Goal: Task Accomplishment & Management: Manage account settings

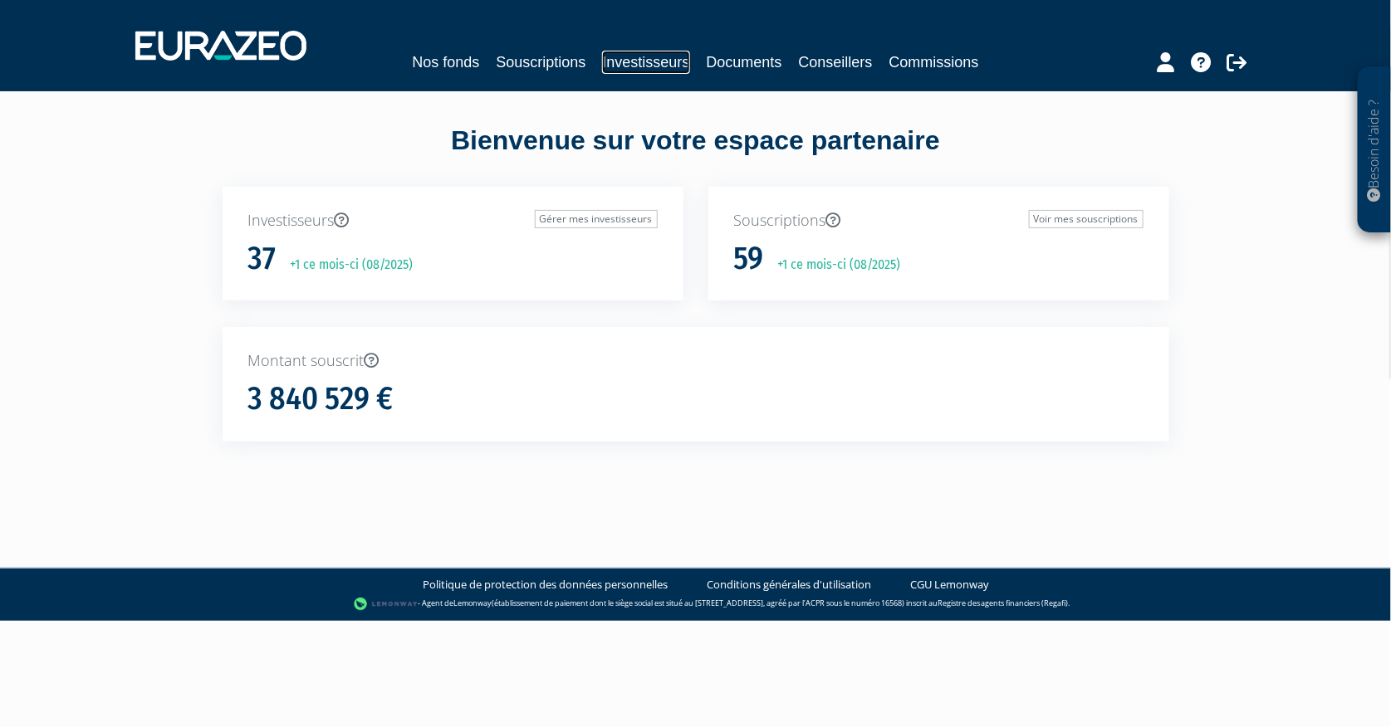
click at [667, 65] on link "Investisseurs" at bounding box center [645, 62] width 87 height 23
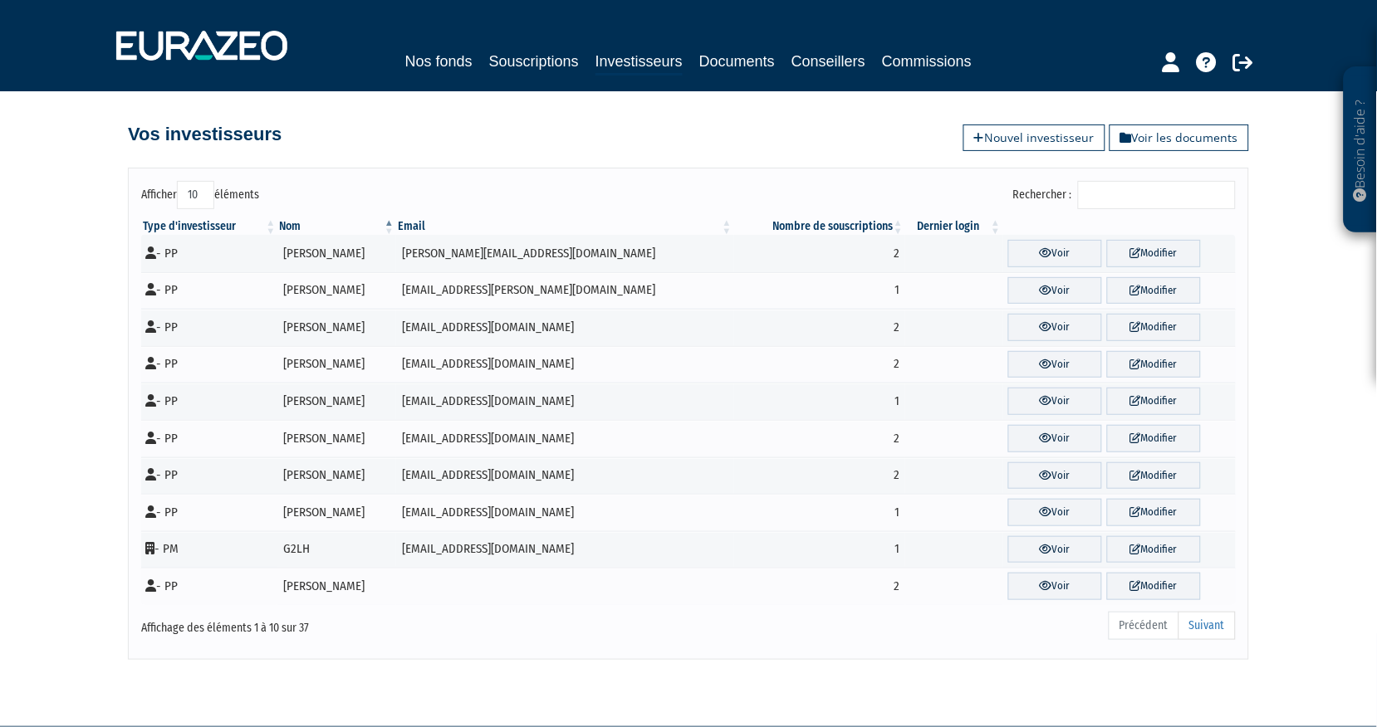
click at [1141, 199] on input "Rechercher :" at bounding box center [1157, 195] width 158 height 28
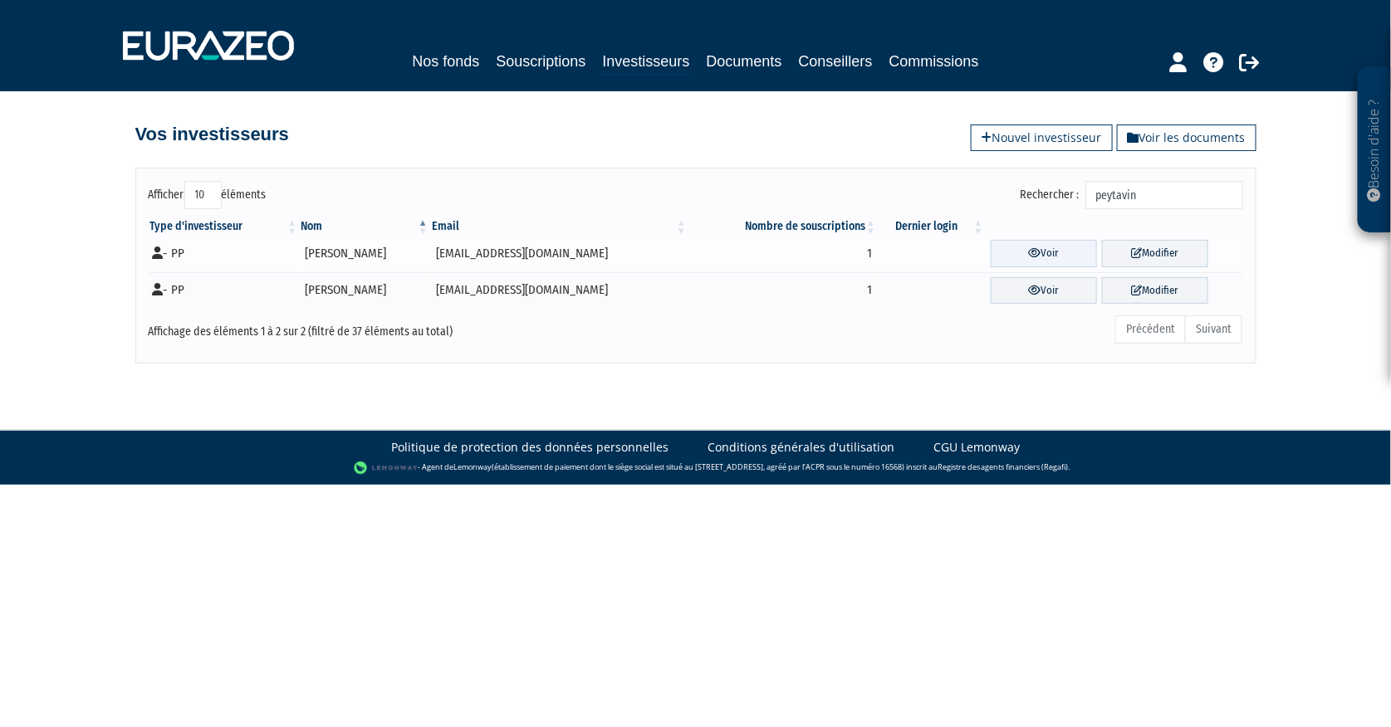
type input "peytavin"
click at [1016, 253] on link "Voir" at bounding box center [1044, 253] width 106 height 27
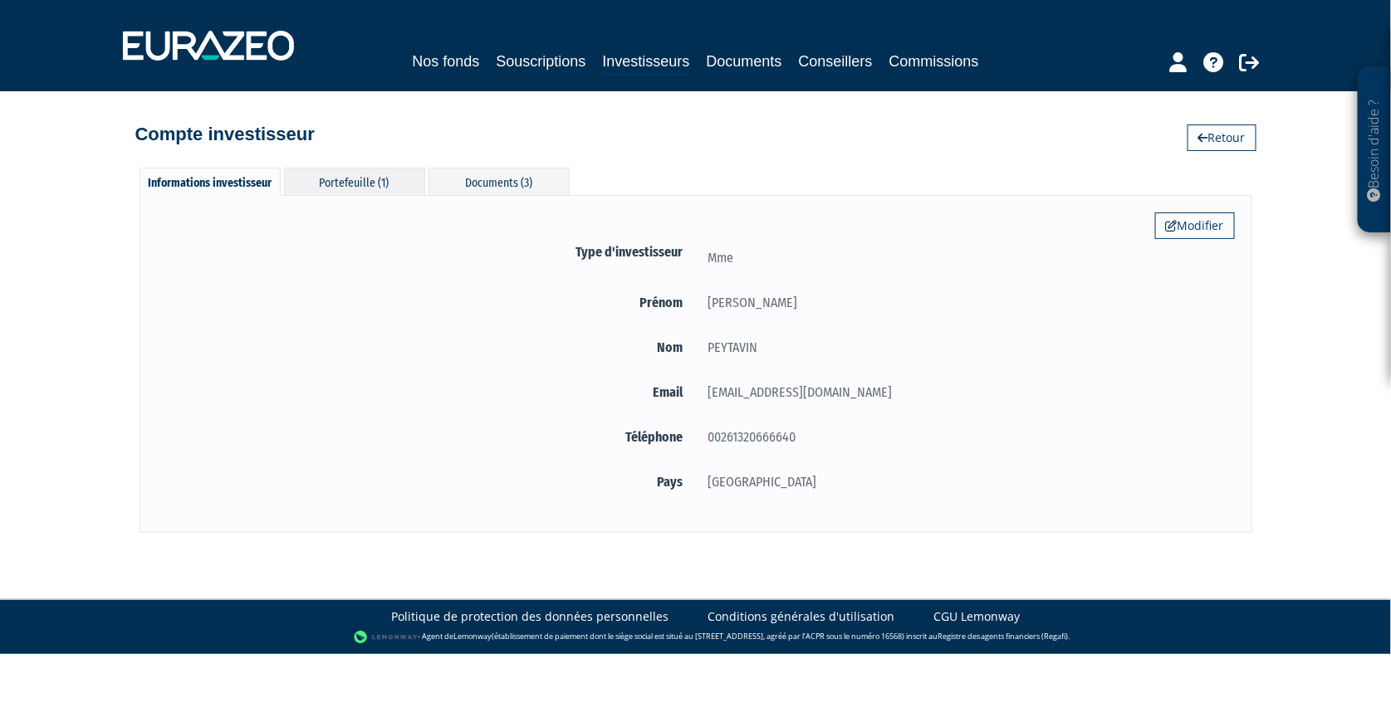
click at [375, 174] on div "Portefeuille (1)" at bounding box center [354, 181] width 141 height 27
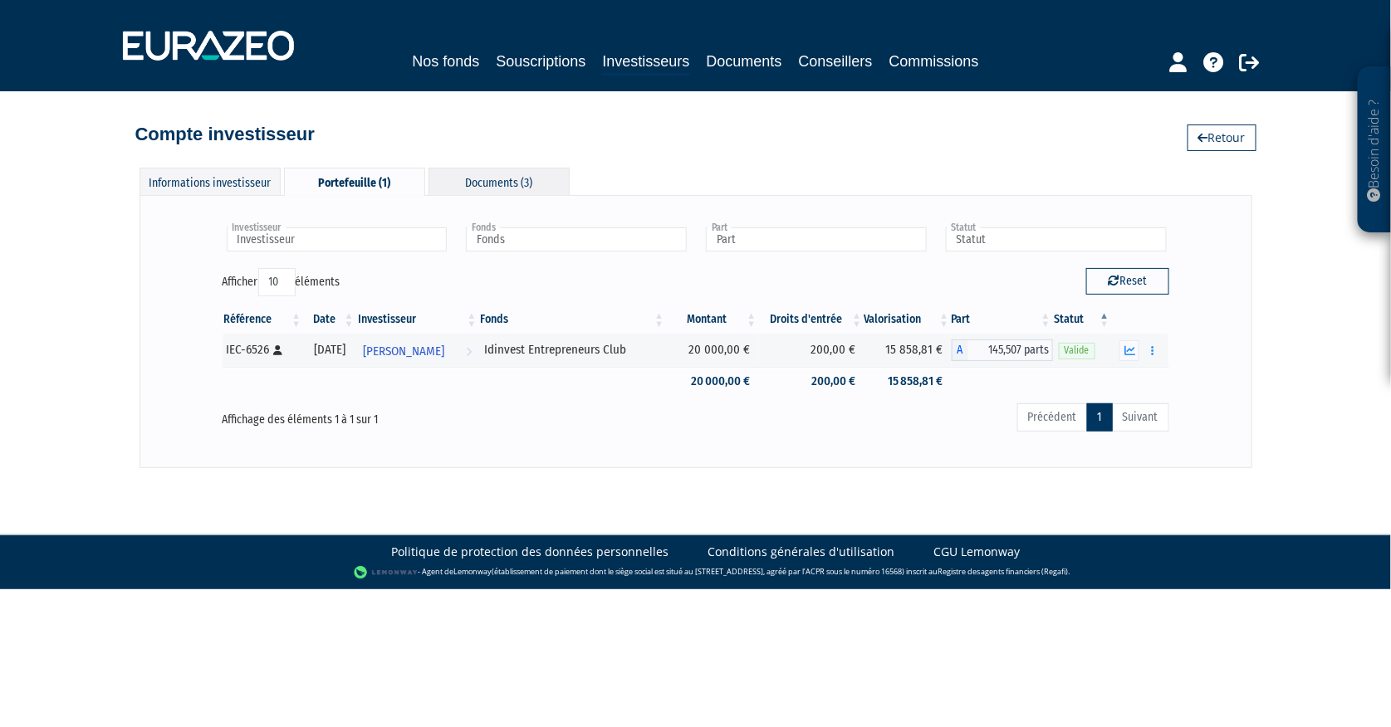
click at [482, 176] on div "Documents (3)" at bounding box center [498, 181] width 141 height 27
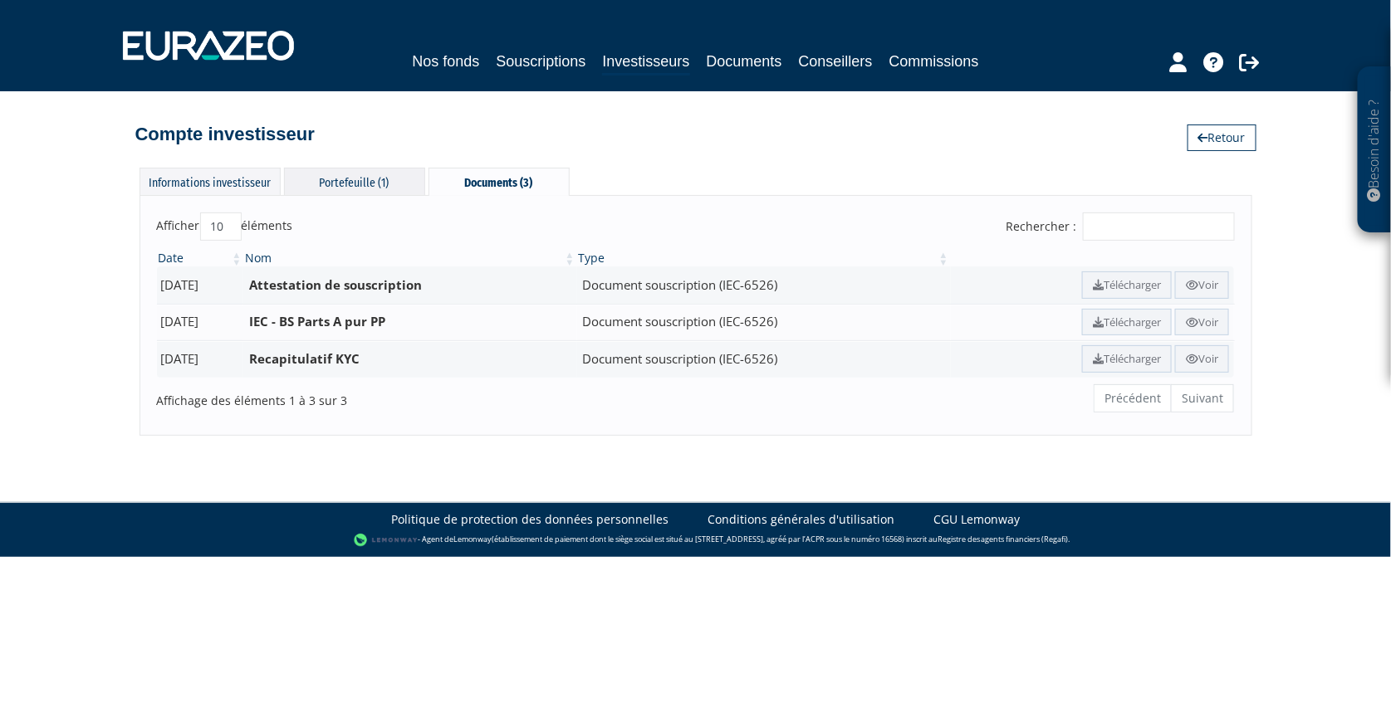
click at [363, 178] on div "Portefeuille (1)" at bounding box center [354, 181] width 141 height 27
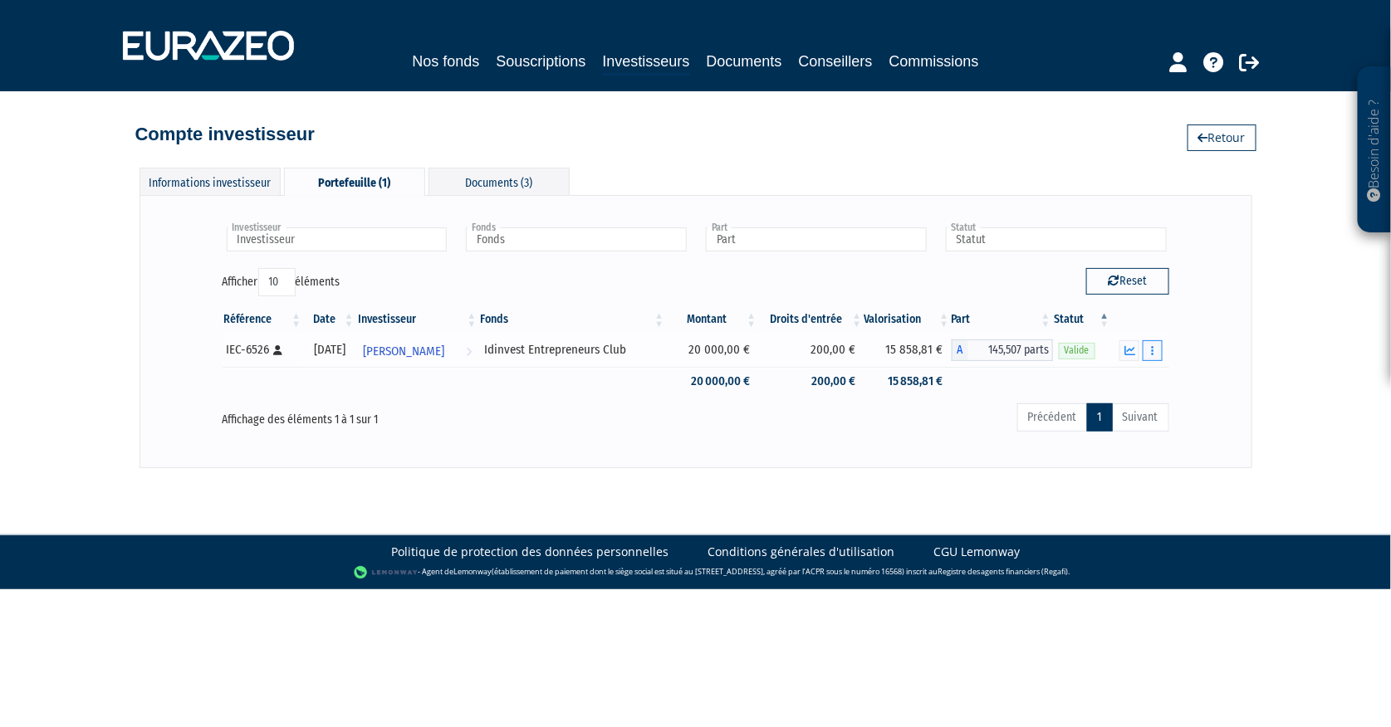
click at [1146, 344] on button "button" at bounding box center [1153, 350] width 20 height 21
click at [1121, 374] on link "Documents" at bounding box center [1116, 380] width 83 height 27
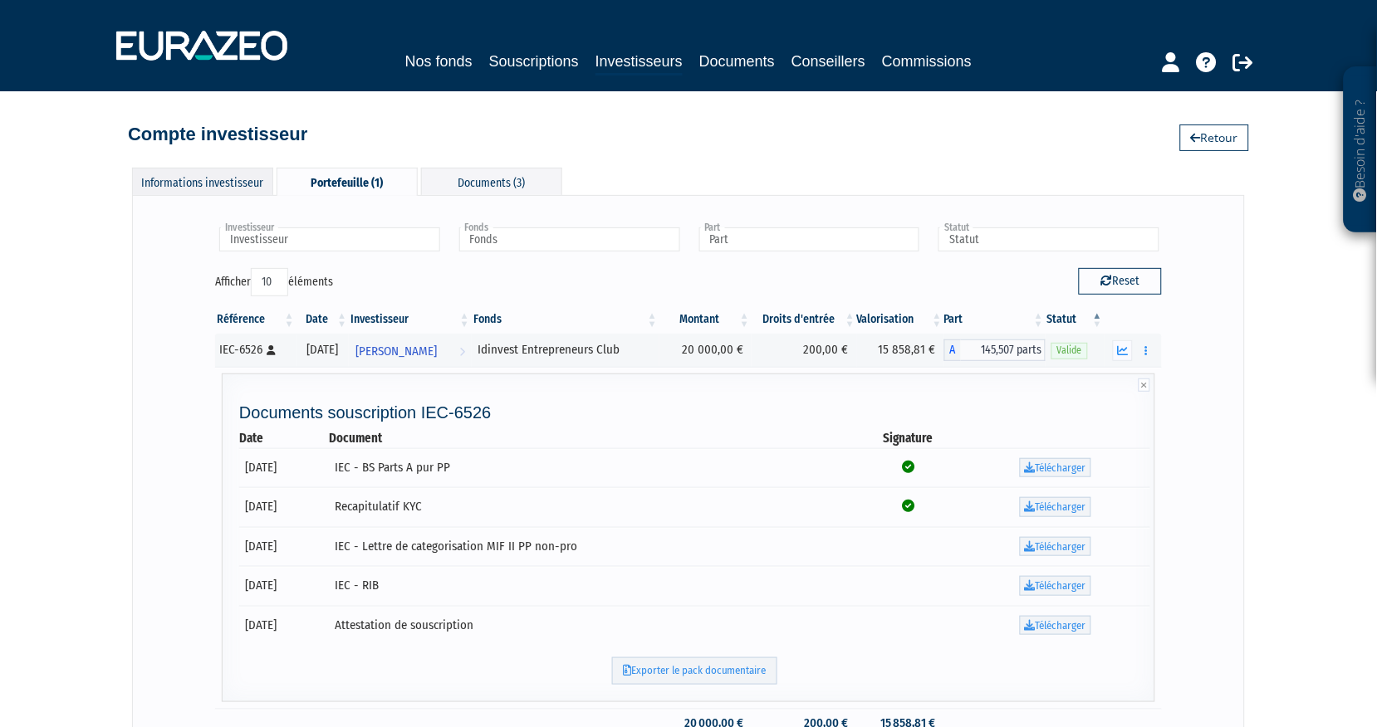
click at [239, 180] on div "Informations investisseur" at bounding box center [202, 181] width 141 height 27
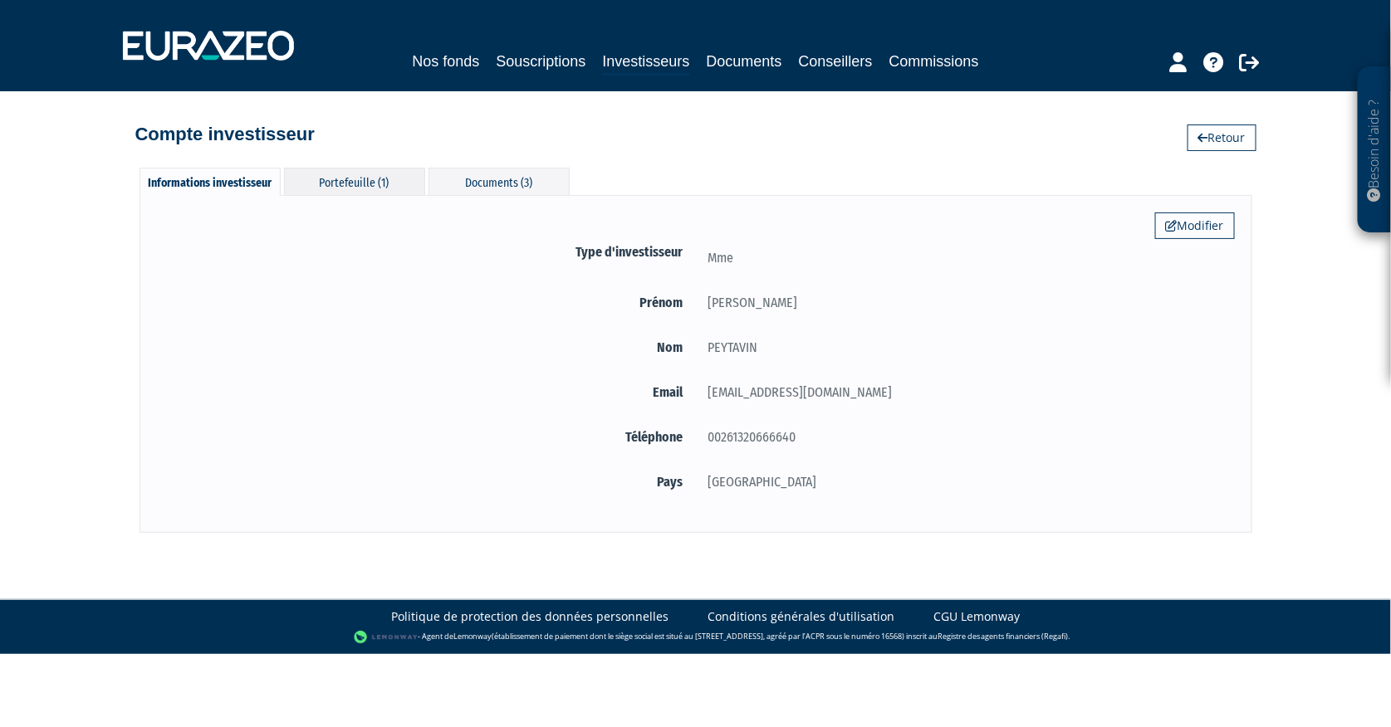
click at [374, 183] on div "Portefeuille (1)" at bounding box center [354, 181] width 141 height 27
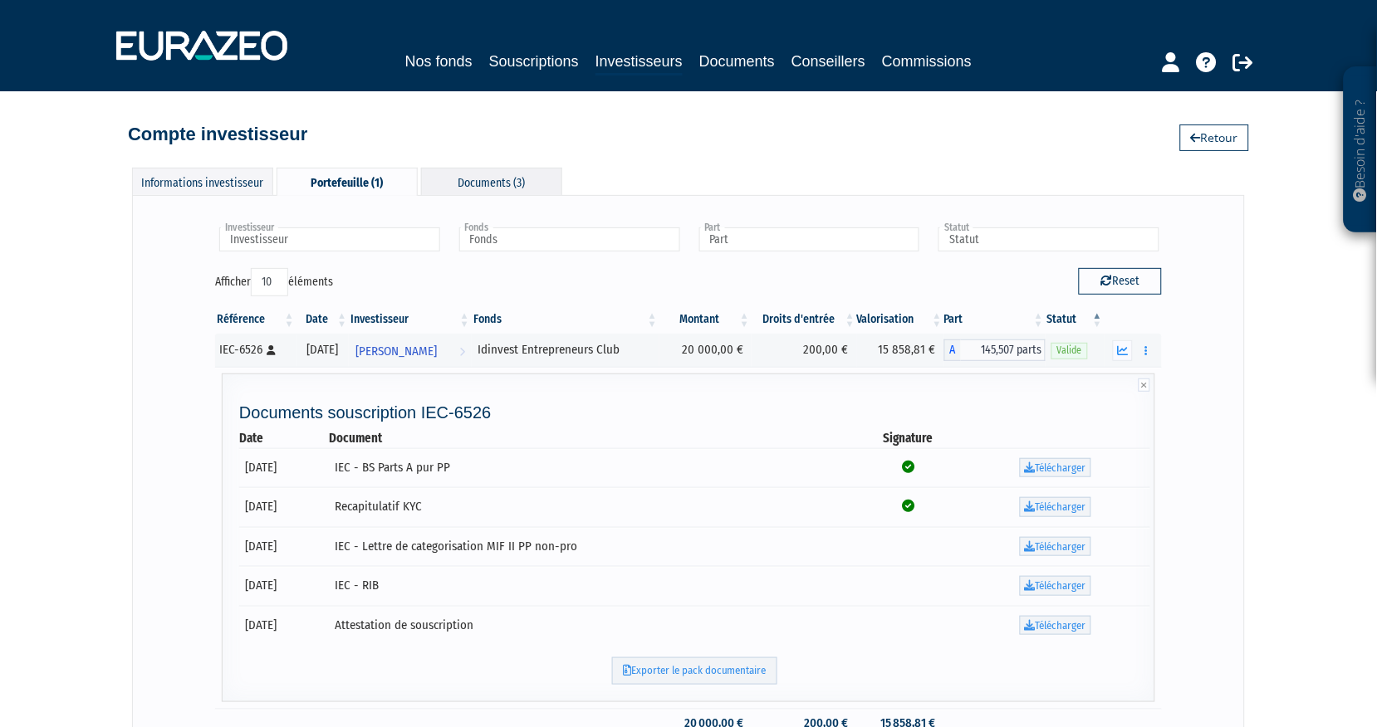
click at [498, 185] on div "Documents (3)" at bounding box center [491, 181] width 141 height 27
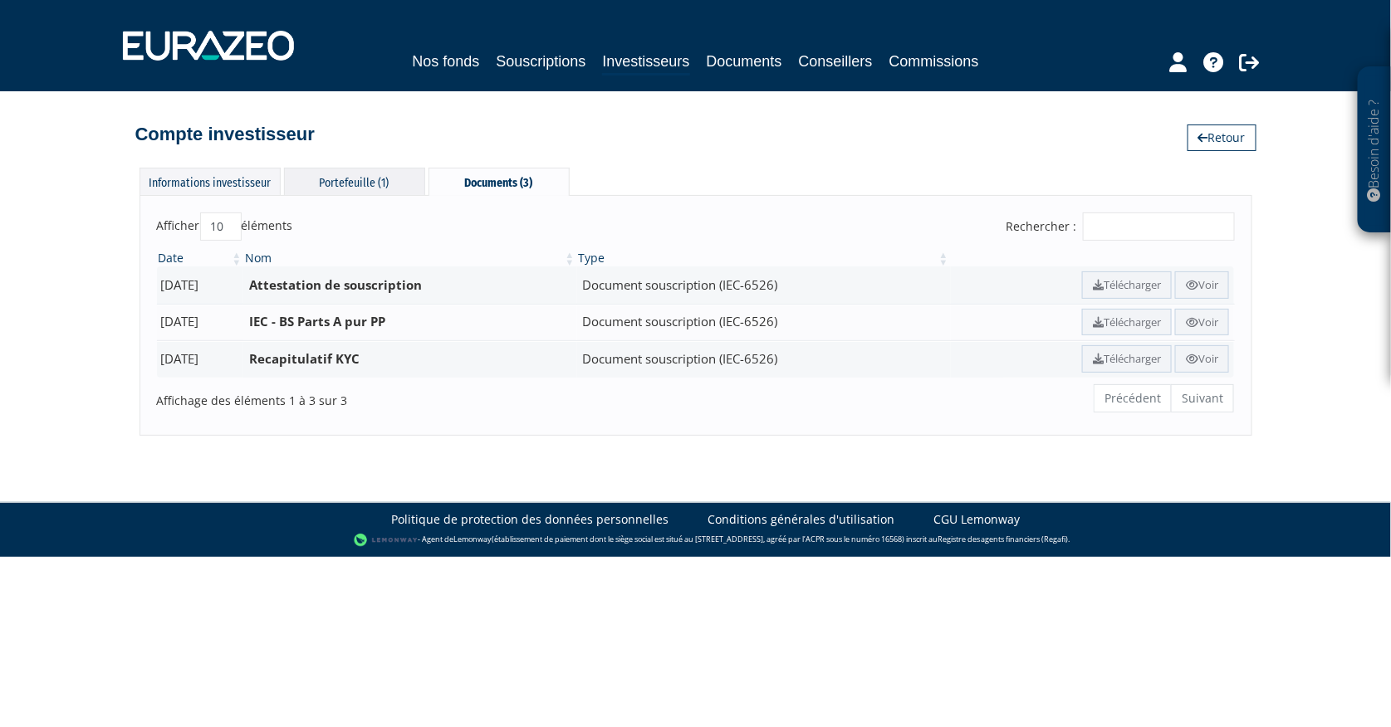
click at [338, 188] on div "Portefeuille (1)" at bounding box center [354, 181] width 141 height 27
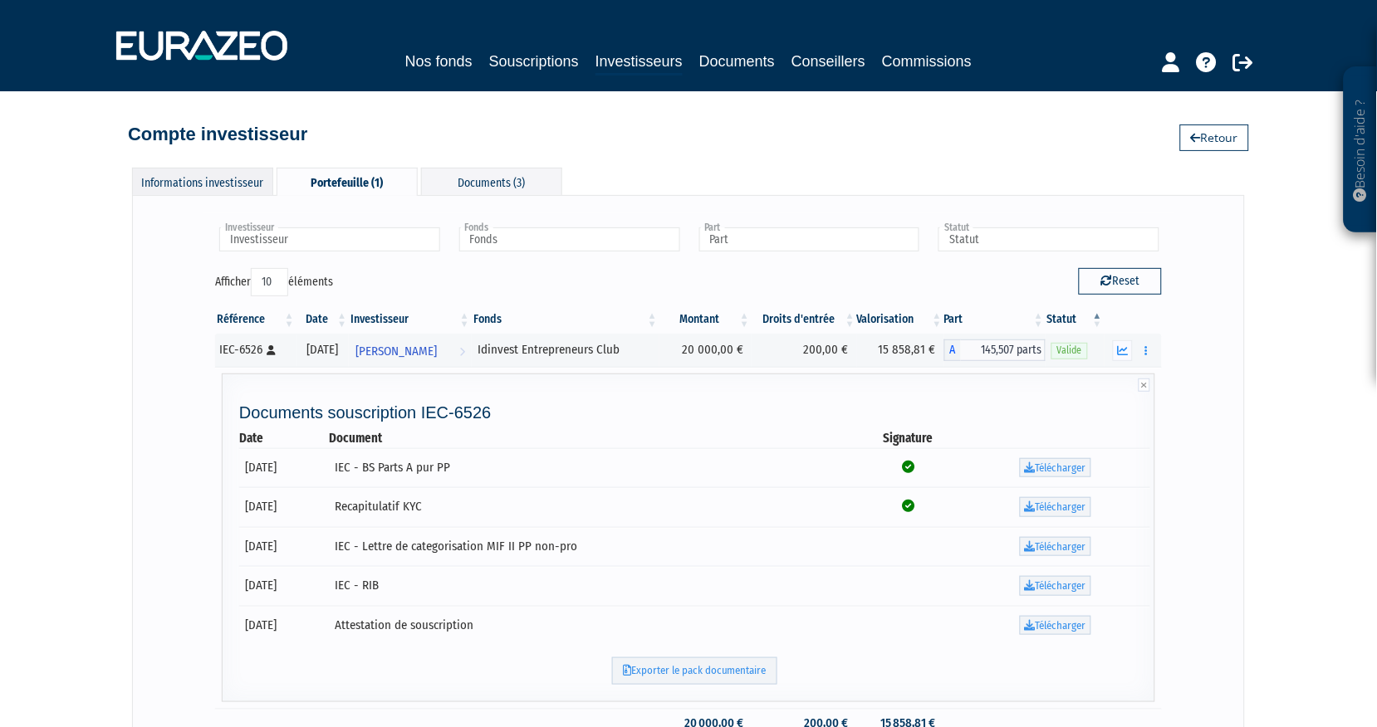
click at [225, 193] on div "Informations investisseur" at bounding box center [202, 181] width 141 height 27
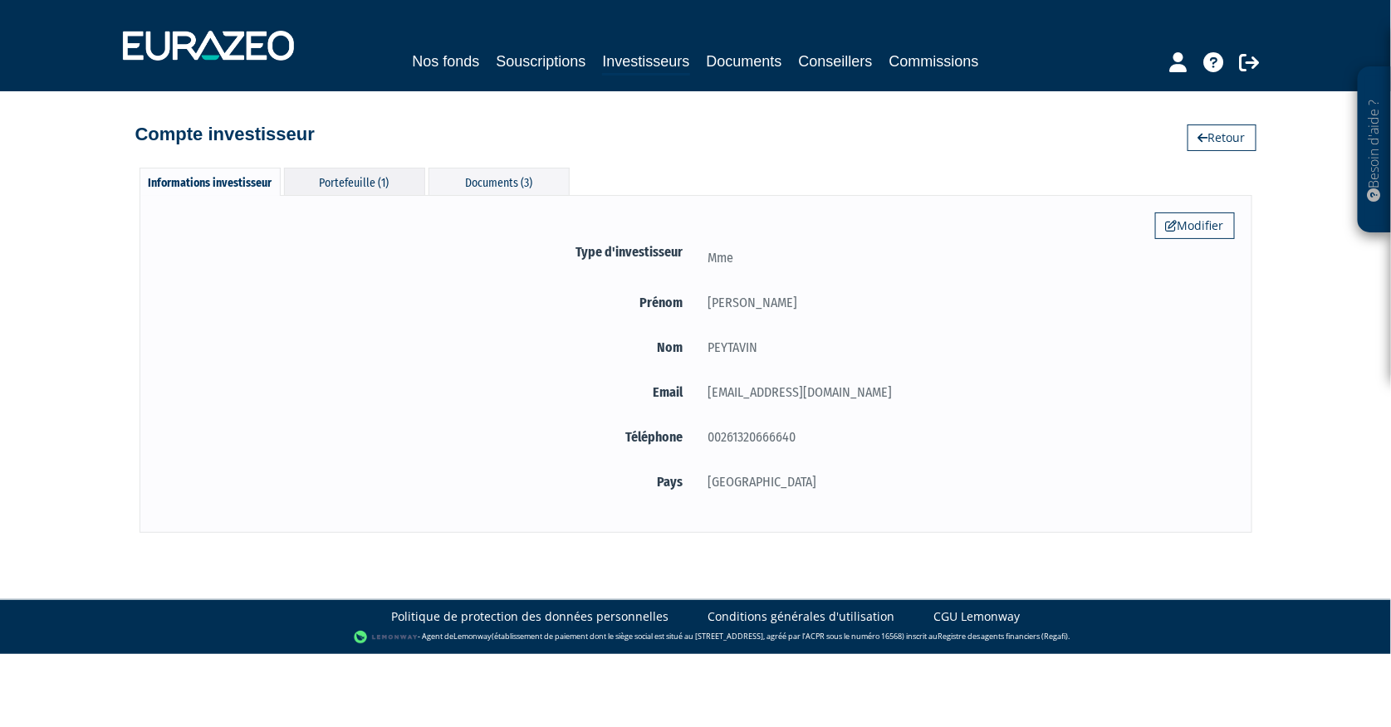
click at [339, 193] on div "Portefeuille (1)" at bounding box center [354, 181] width 141 height 27
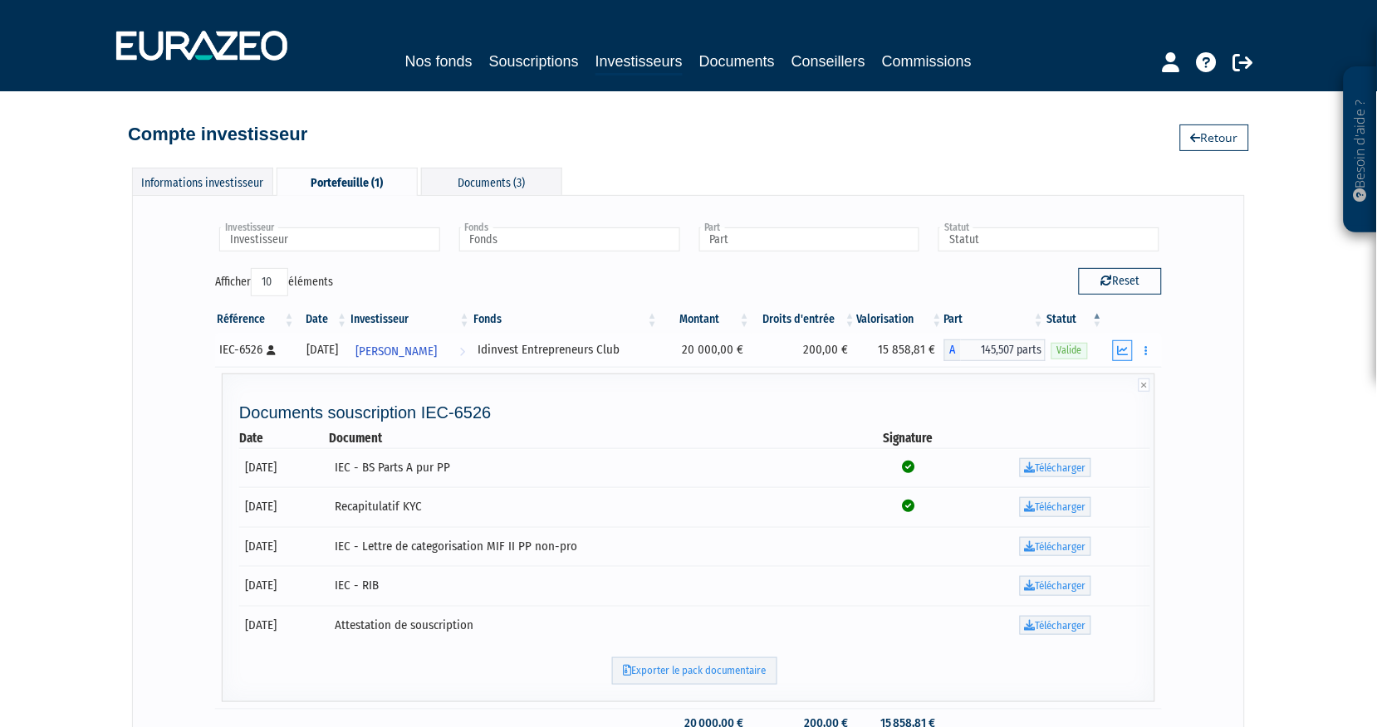
click at [1125, 352] on icon "button" at bounding box center [1123, 350] width 11 height 11
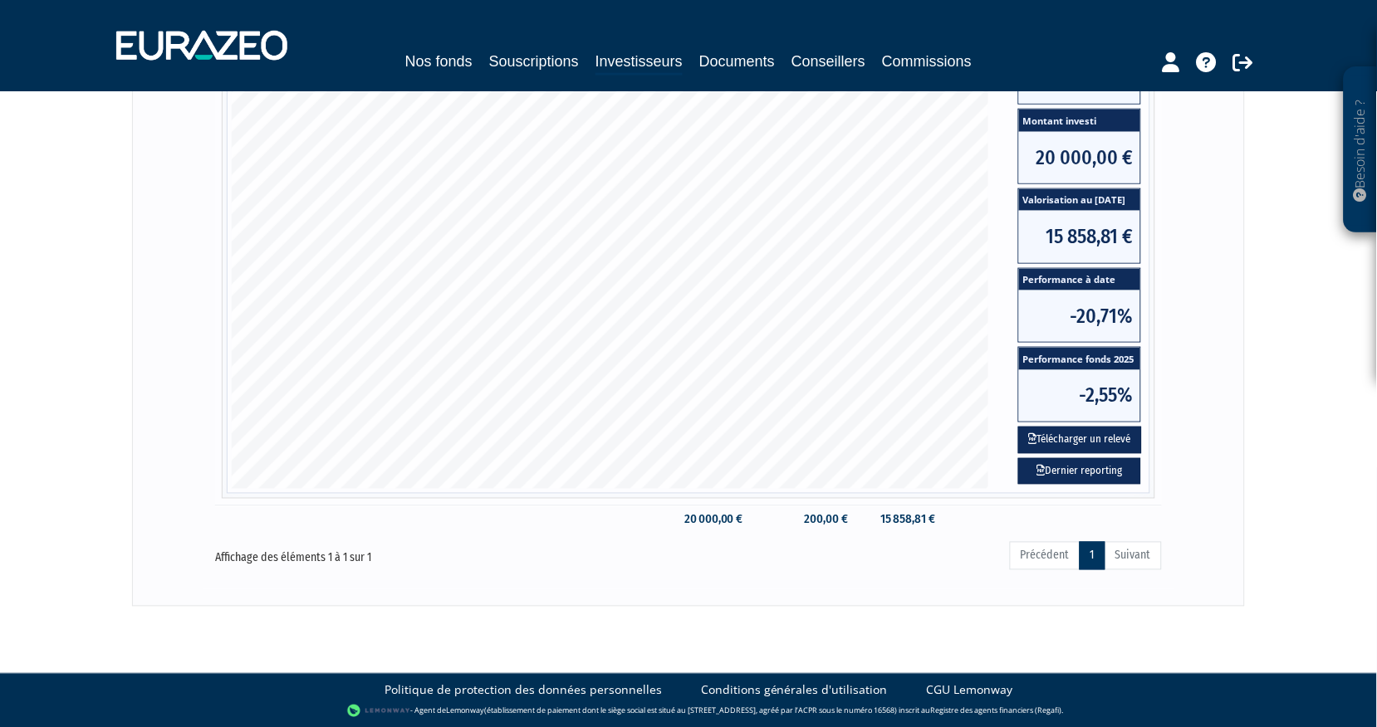
scroll to position [285, 0]
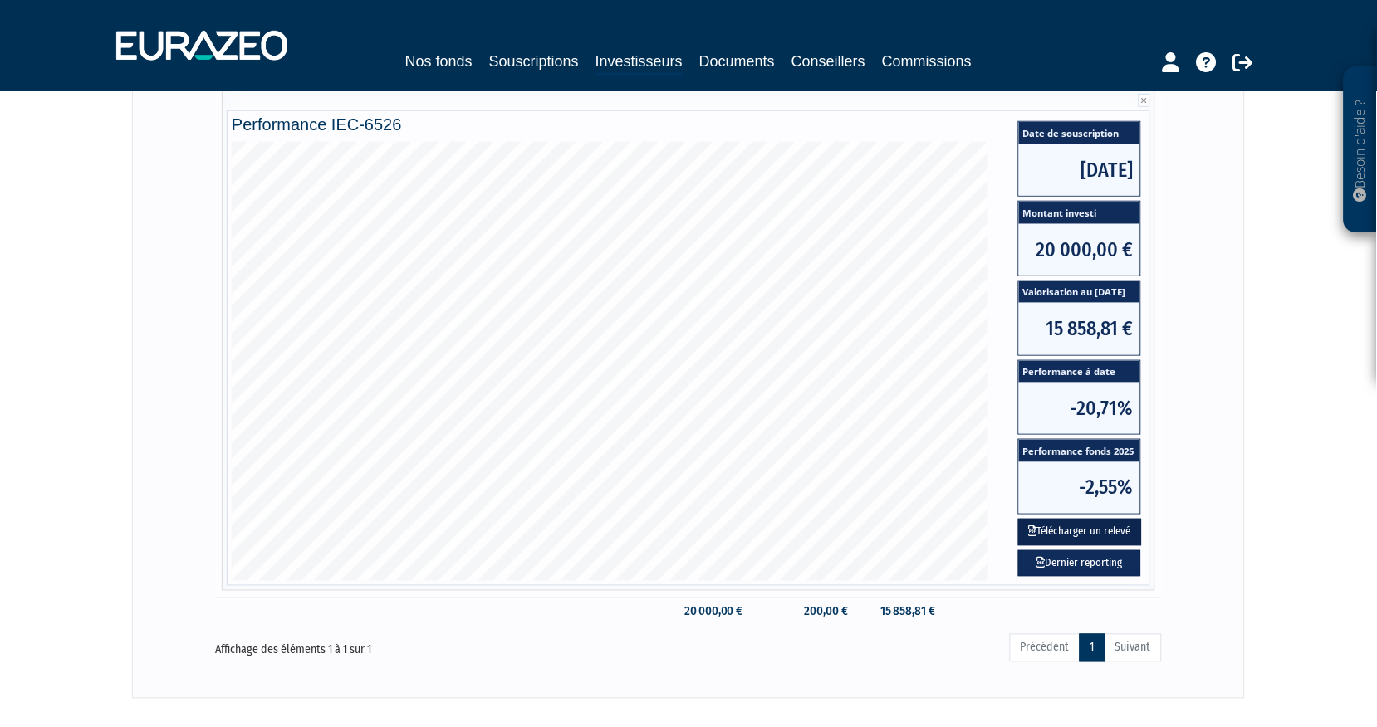
click at [1074, 526] on button "Télécharger un relevé" at bounding box center [1080, 532] width 124 height 27
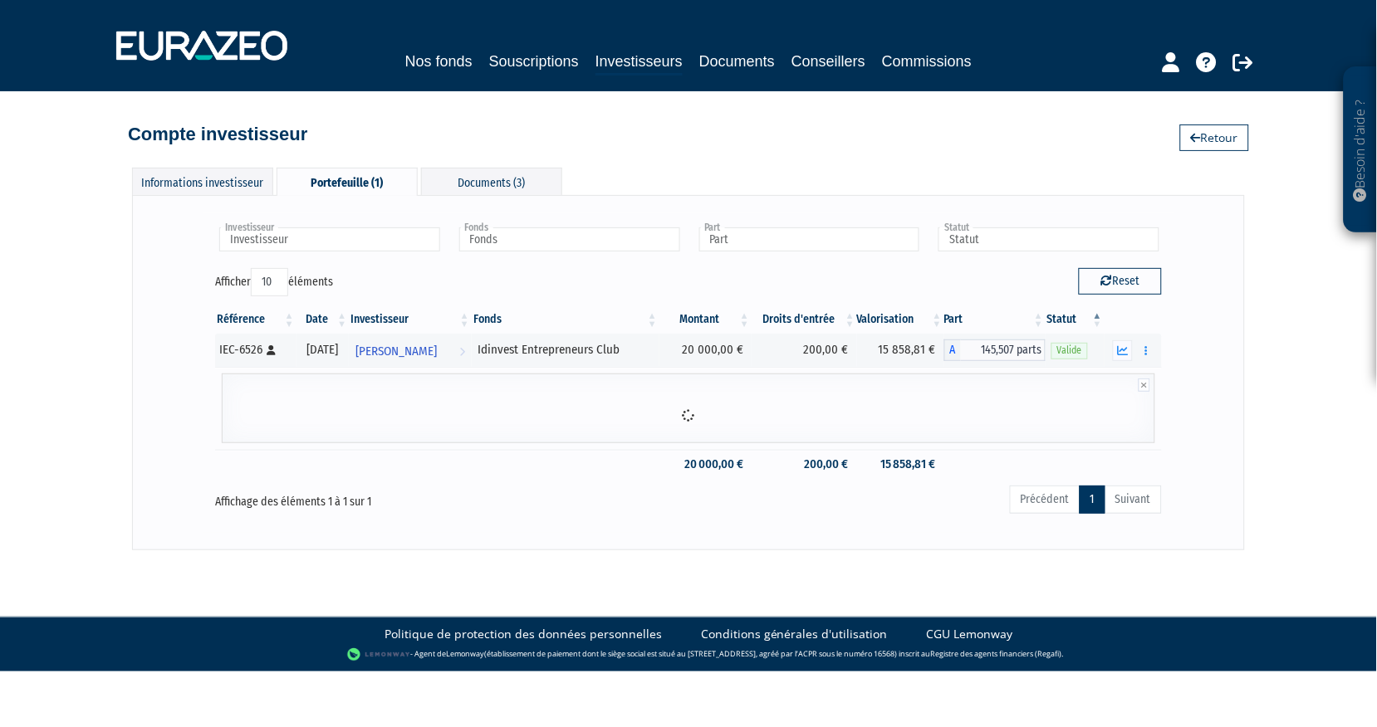
scroll to position [0, 0]
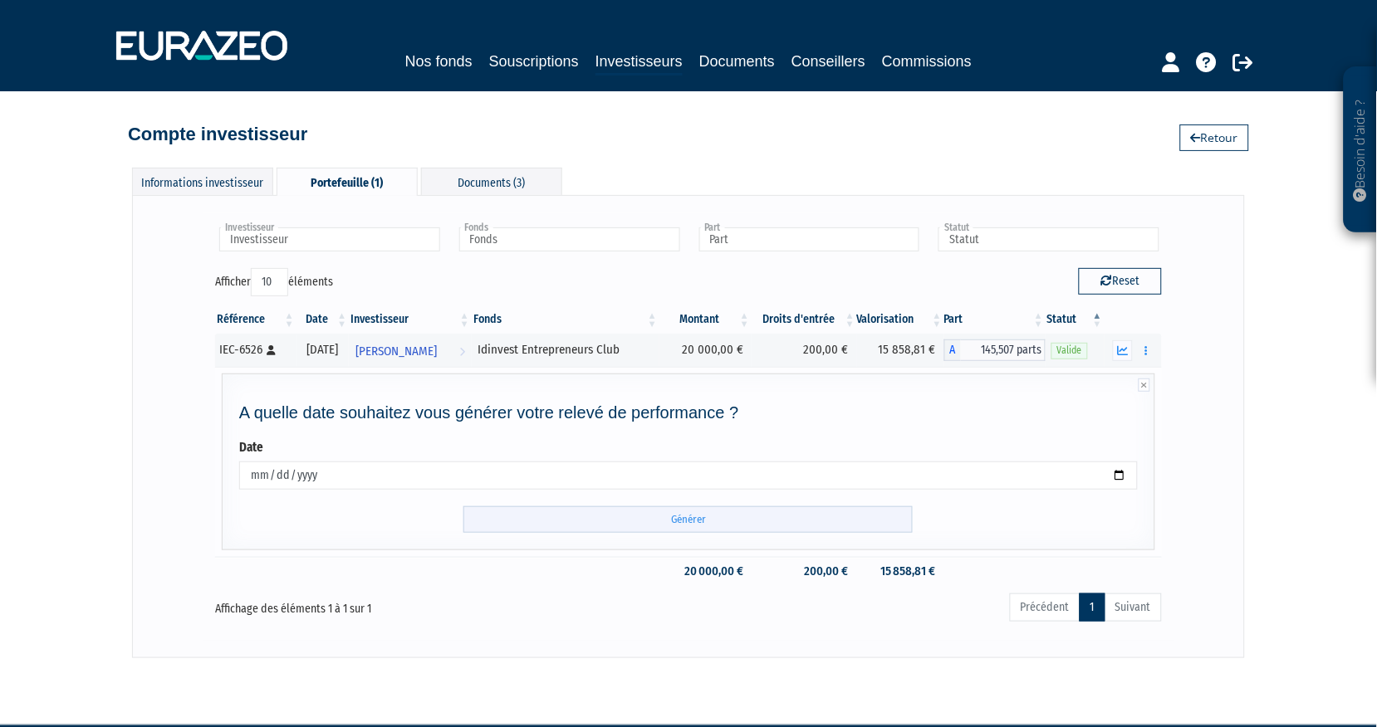
click at [629, 519] on input "Générer" at bounding box center [687, 520] width 449 height 27
